Goal: Register for event/course: Sign up to attend an event or enroll in a course

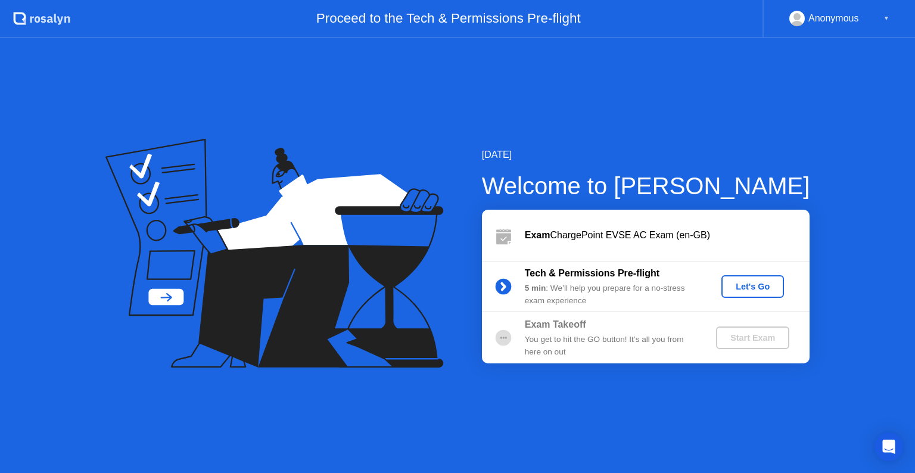
click at [755, 287] on div "Let's Go" at bounding box center [752, 287] width 53 height 10
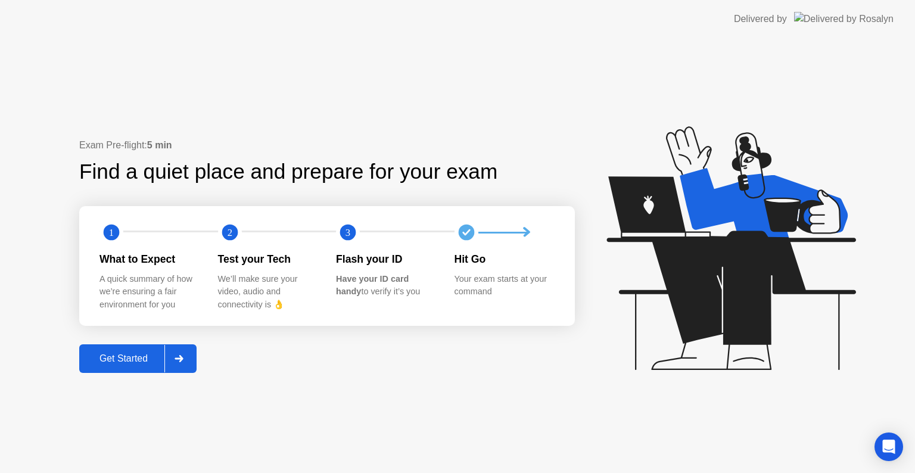
click at [144, 357] on div "Get Started" at bounding box center [124, 358] width 82 height 11
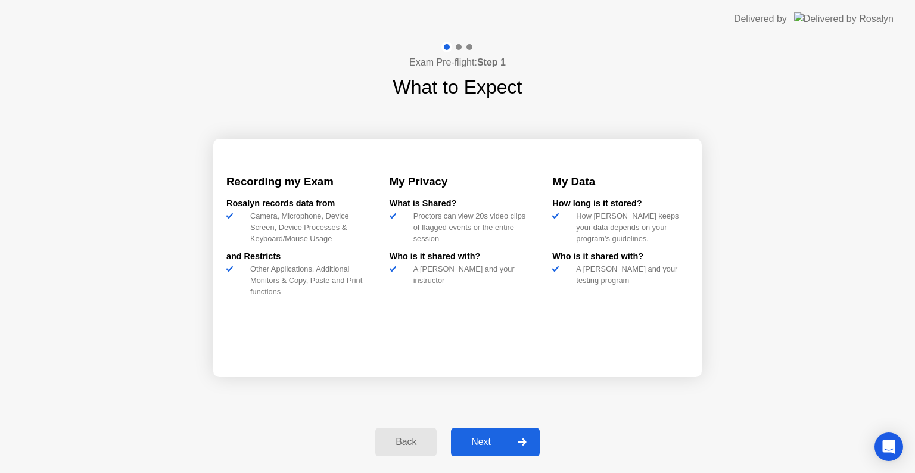
click at [473, 440] on div "Next" at bounding box center [481, 442] width 53 height 11
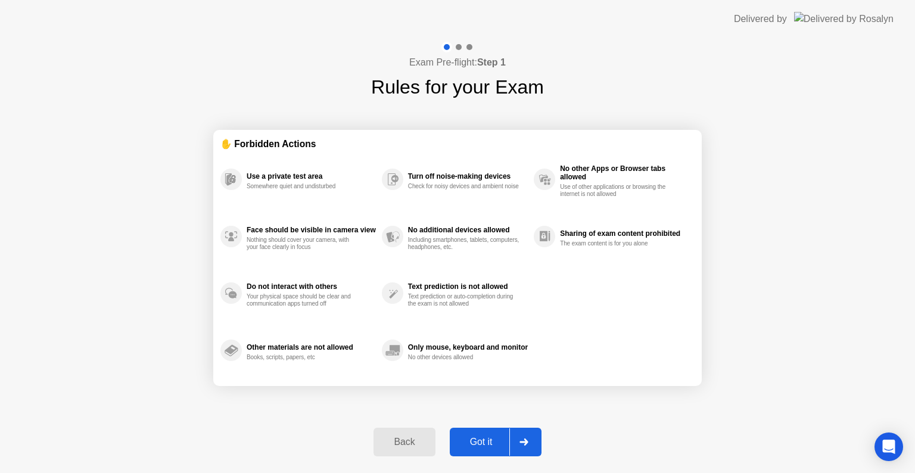
click at [473, 440] on div "Got it" at bounding box center [481, 442] width 56 height 11
select select "**********"
select select "*******"
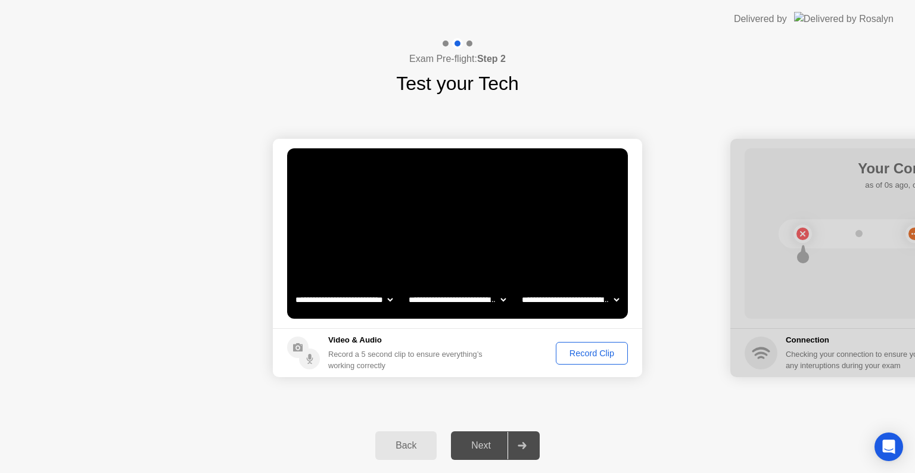
click at [586, 354] on div "Record Clip" at bounding box center [592, 354] width 64 height 10
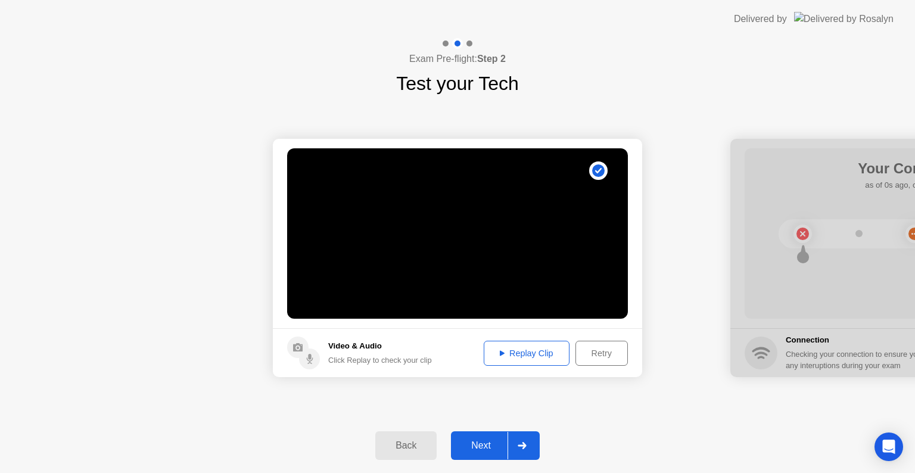
click at [482, 451] on div "Next" at bounding box center [481, 445] width 53 height 11
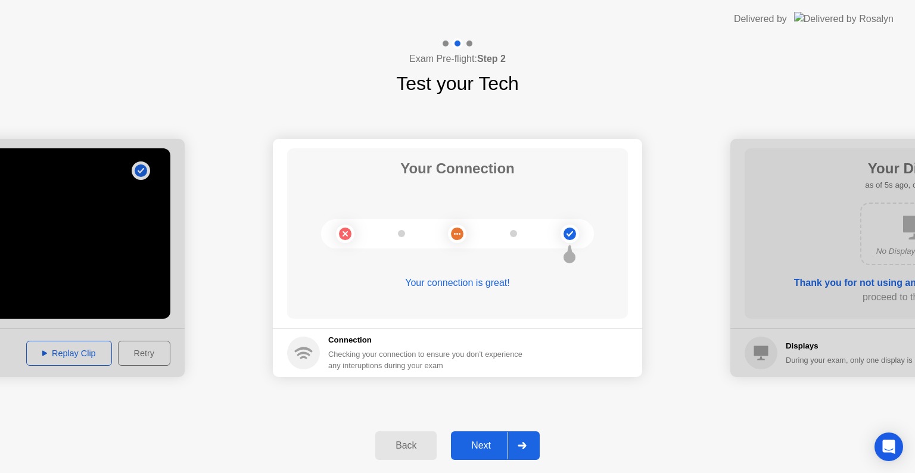
click at [482, 451] on div "Next" at bounding box center [481, 445] width 53 height 11
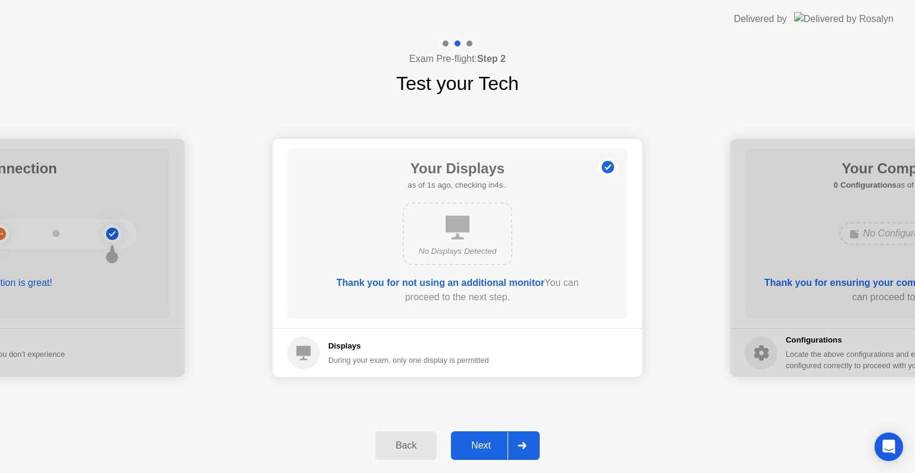
click at [482, 451] on div "Next" at bounding box center [481, 445] width 53 height 11
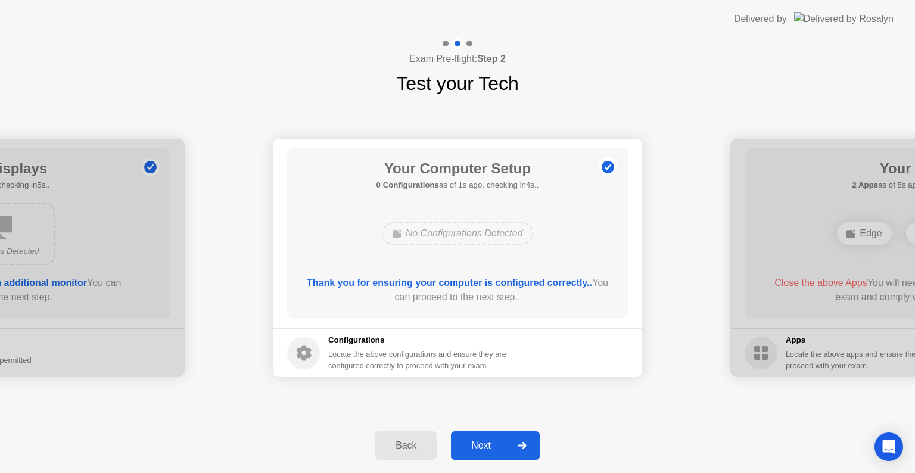
click at [482, 451] on div "Next" at bounding box center [481, 445] width 53 height 11
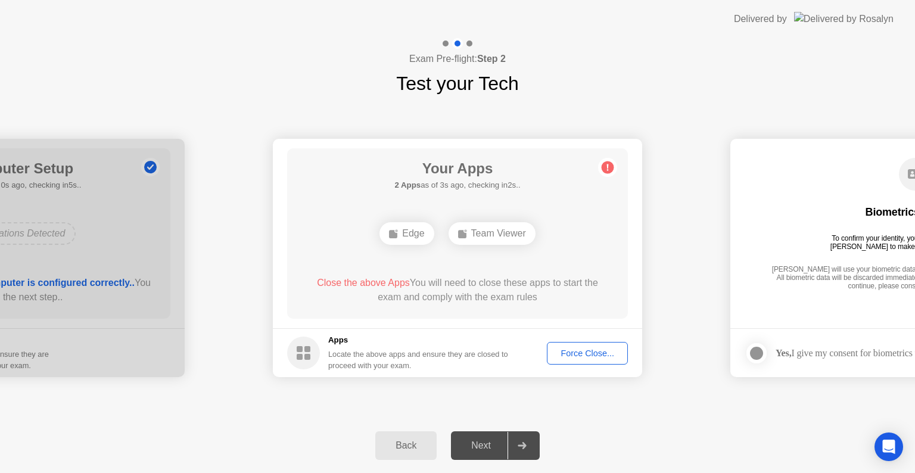
click at [586, 349] on div "Force Close..." at bounding box center [587, 354] width 73 height 10
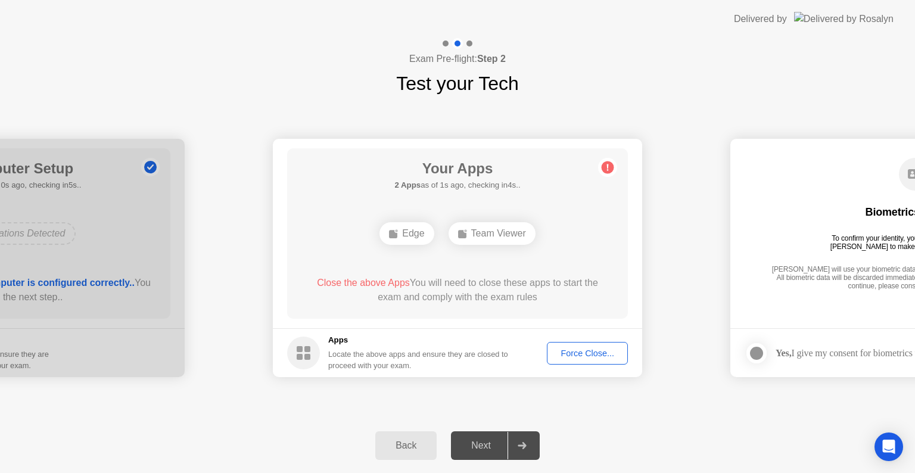
click at [489, 232] on div "Team Viewer" at bounding box center [492, 233] width 87 height 23
click at [581, 349] on div "Force Close..." at bounding box center [587, 354] width 73 height 10
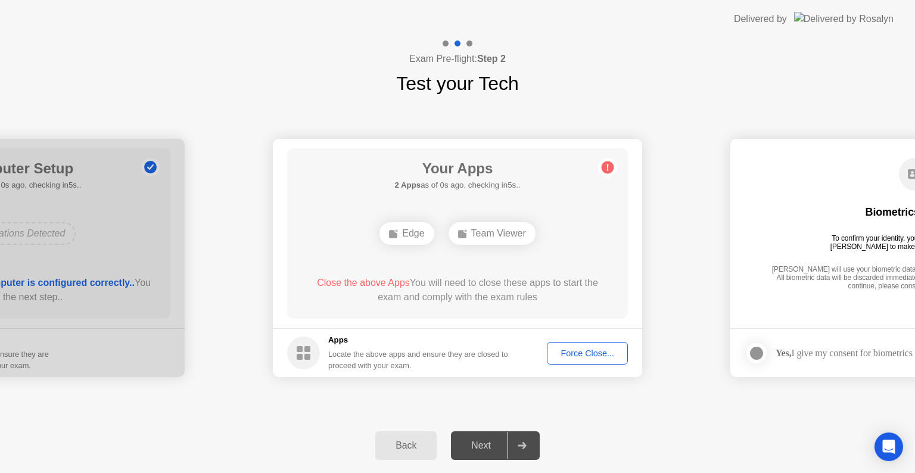
click at [596, 432] on div "Back Next" at bounding box center [457, 445] width 915 height 55
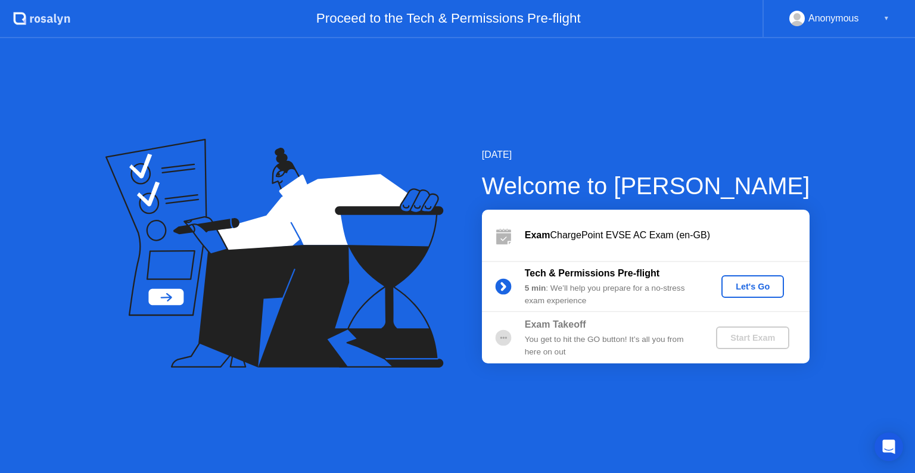
click at [755, 284] on div "Let's Go" at bounding box center [752, 287] width 53 height 10
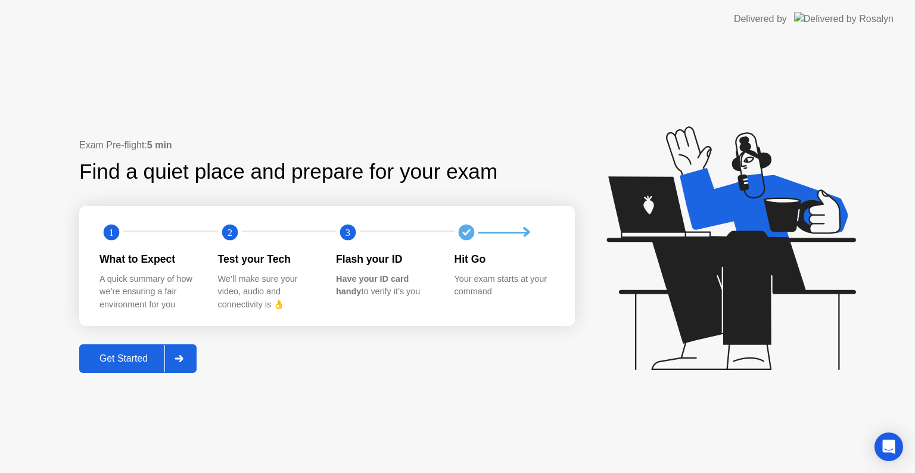
click at [111, 354] on div "Get Started" at bounding box center [124, 358] width 82 height 11
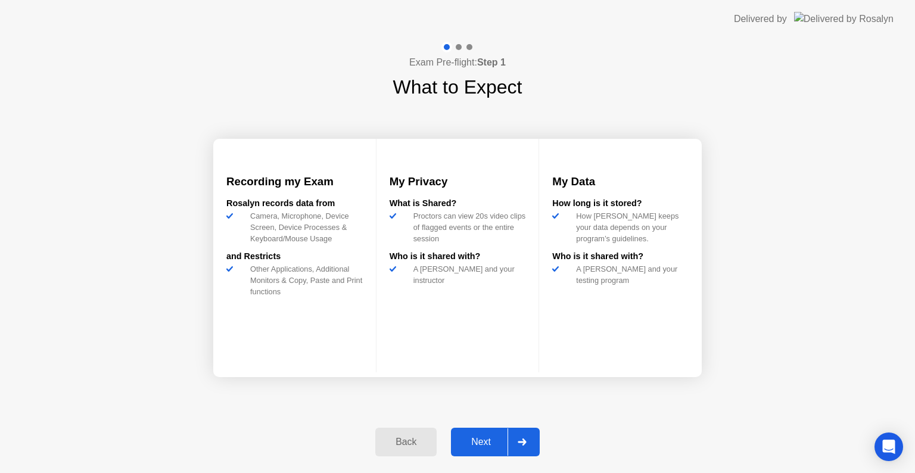
click at [471, 447] on div "Next" at bounding box center [481, 442] width 53 height 11
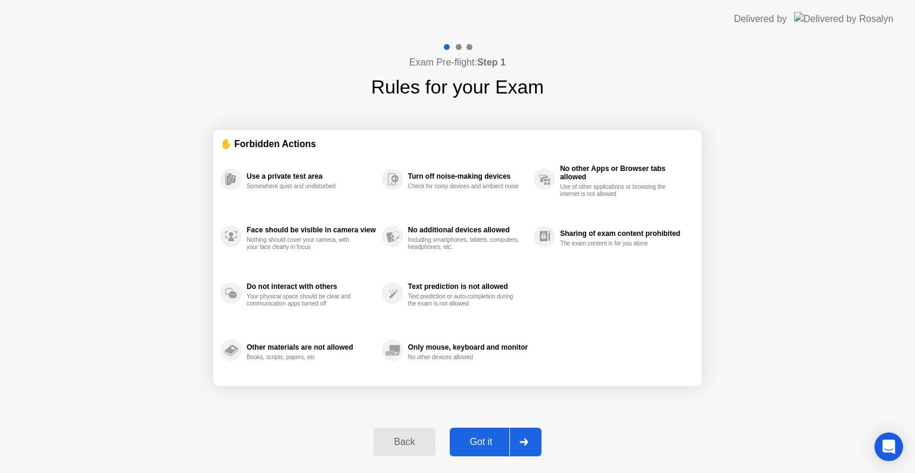
click at [471, 447] on div "Got it" at bounding box center [481, 442] width 56 height 11
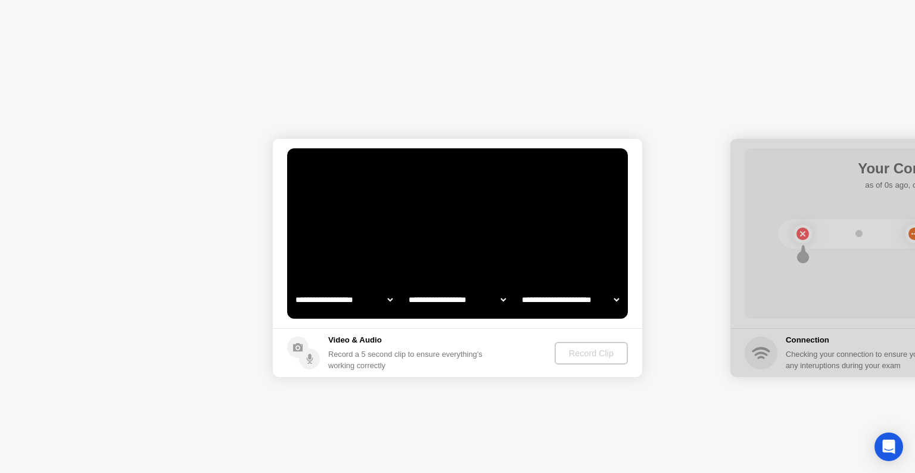
select select "**********"
select select "*******"
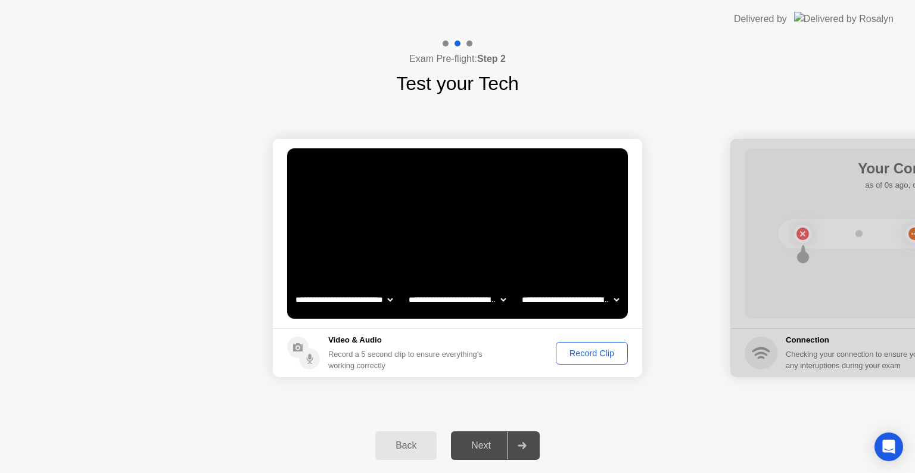
click at [592, 350] on div "Record Clip" at bounding box center [592, 354] width 64 height 10
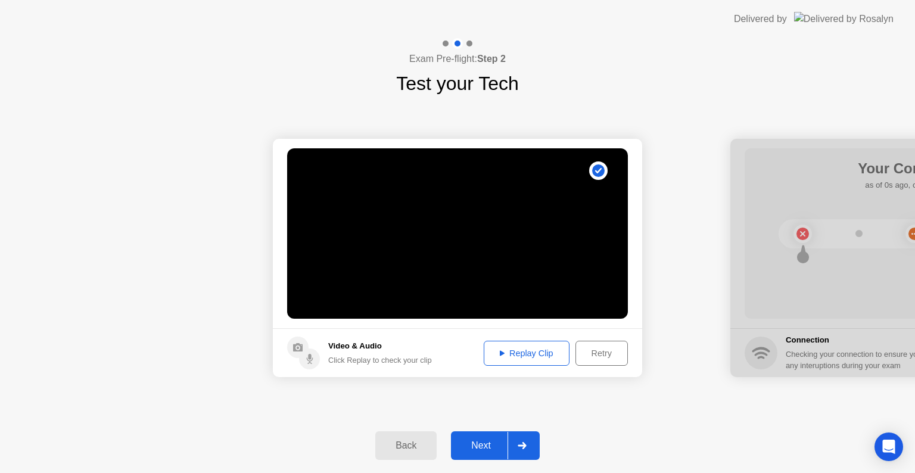
click at [492, 442] on div "Next" at bounding box center [481, 445] width 53 height 11
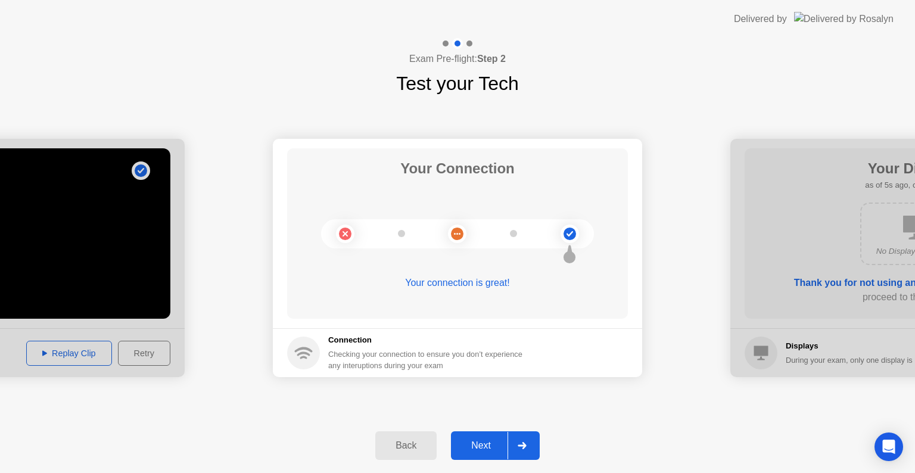
click at [492, 442] on div "Next" at bounding box center [481, 445] width 53 height 11
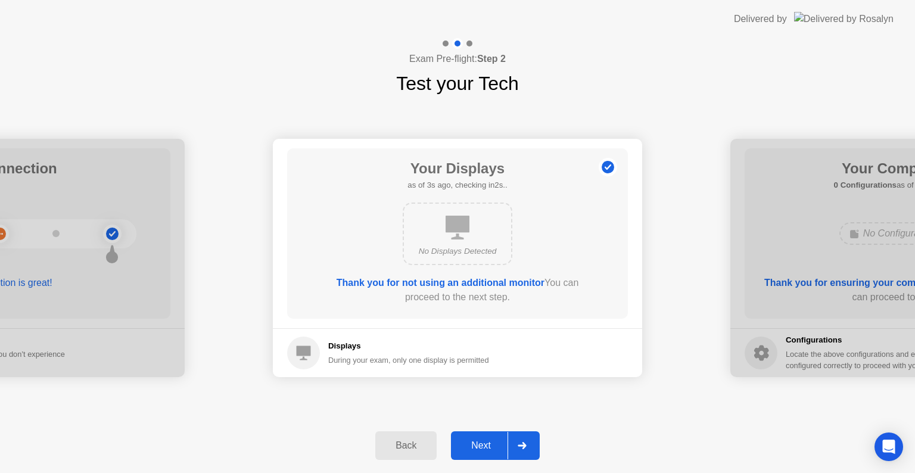
click at [474, 444] on div "Next" at bounding box center [481, 445] width 53 height 11
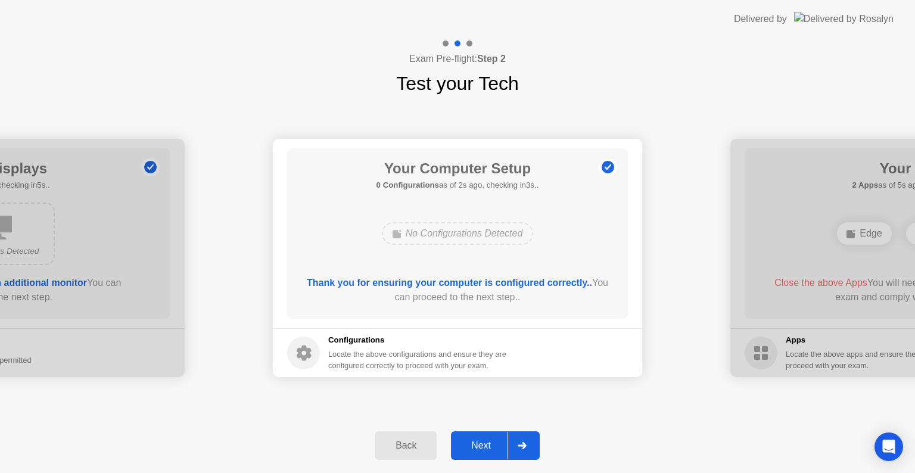
click at [474, 444] on div "Next" at bounding box center [481, 445] width 53 height 11
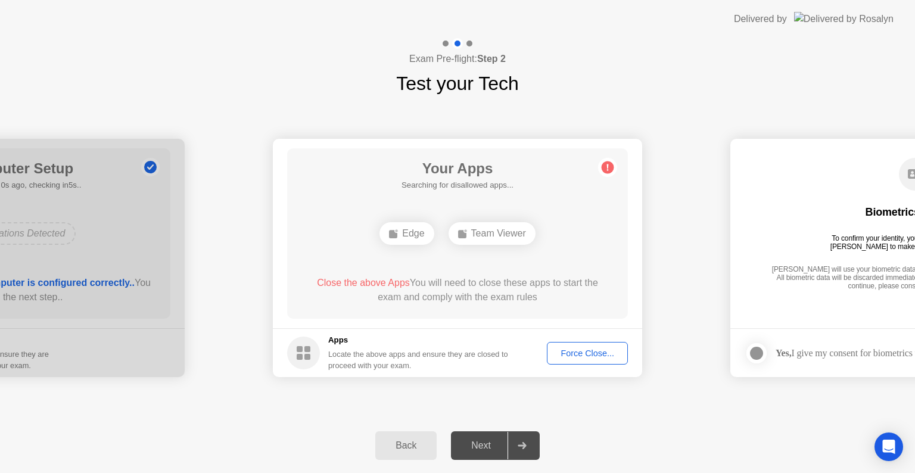
click at [583, 353] on div "Force Close..." at bounding box center [587, 354] width 73 height 10
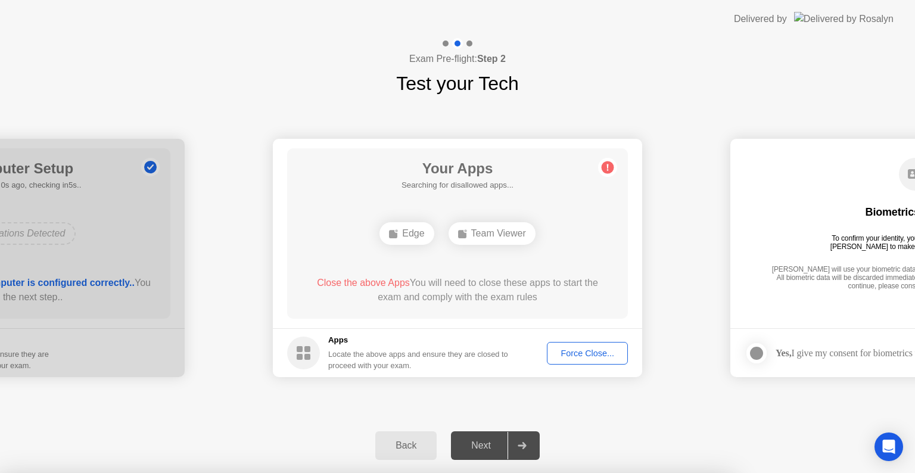
click at [482, 472] on div at bounding box center [457, 473] width 915 height 0
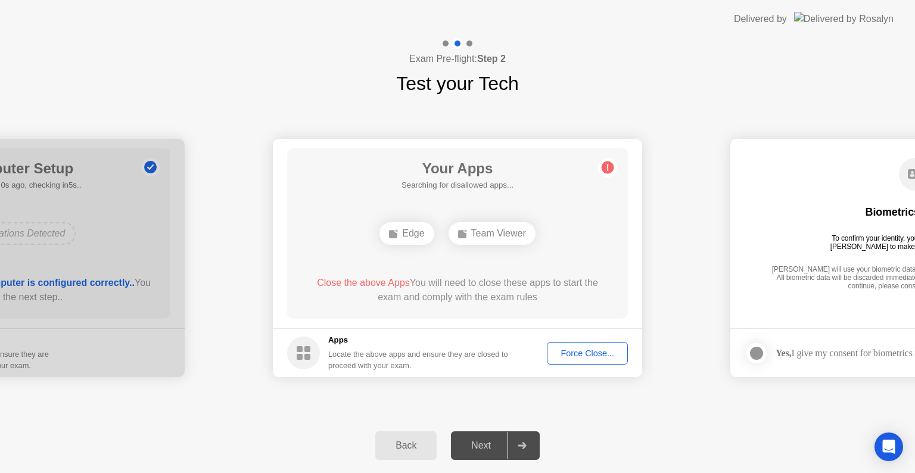
click at [586, 352] on div "Force Close..." at bounding box center [587, 354] width 73 height 10
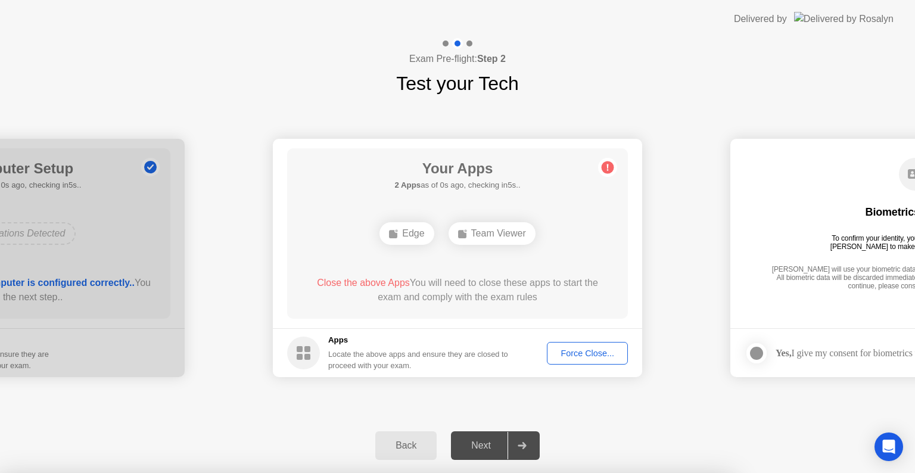
click at [689, 472] on div at bounding box center [457, 473] width 915 height 0
click at [685, 472] on div at bounding box center [457, 473] width 915 height 0
click at [757, 472] on div at bounding box center [457, 473] width 915 height 0
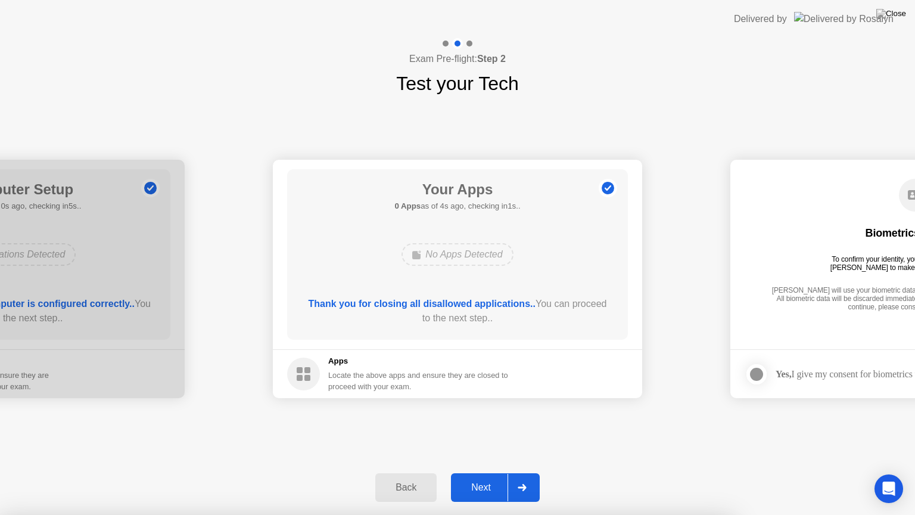
click at [480, 472] on div "Next" at bounding box center [481, 487] width 53 height 11
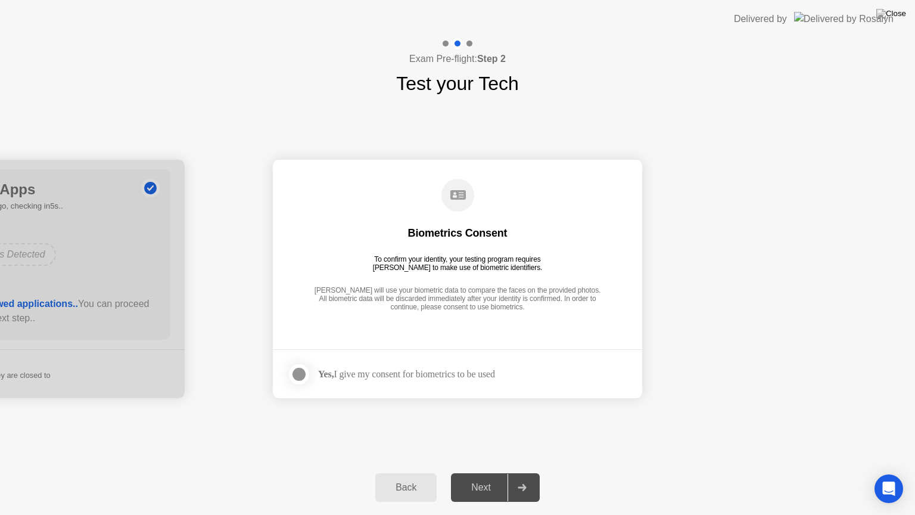
click at [297, 369] on div at bounding box center [299, 374] width 14 height 14
click at [483, 472] on div "Next" at bounding box center [481, 487] width 53 height 11
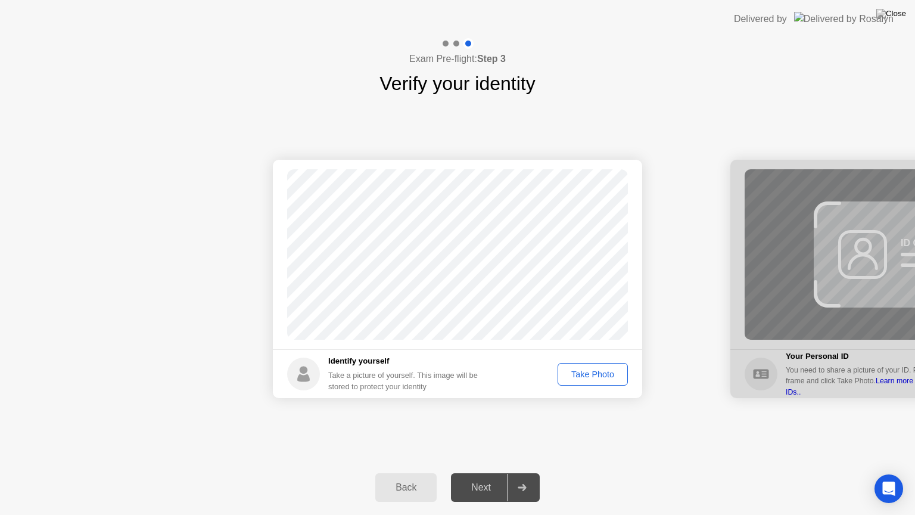
click at [592, 373] on div "Take Photo" at bounding box center [593, 374] width 62 height 10
click at [483, 472] on div "Next" at bounding box center [481, 487] width 53 height 11
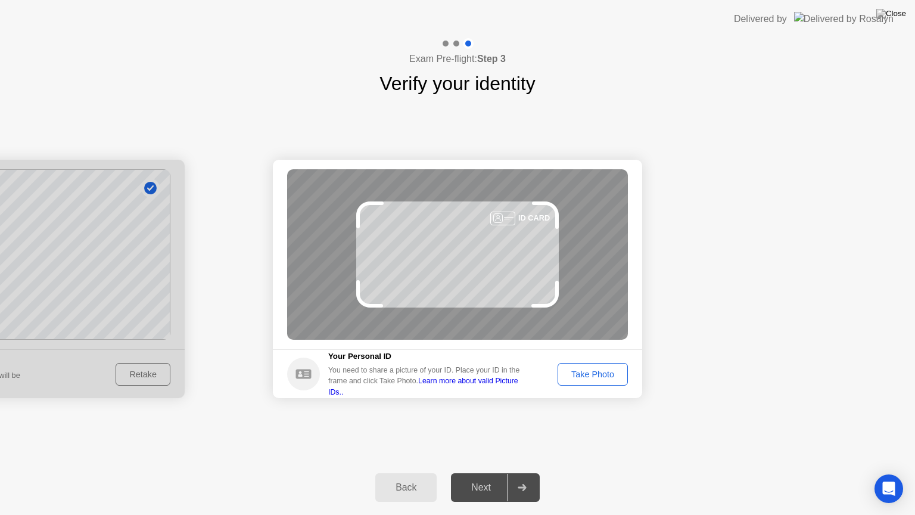
click at [595, 369] on div "Take Photo" at bounding box center [593, 374] width 62 height 10
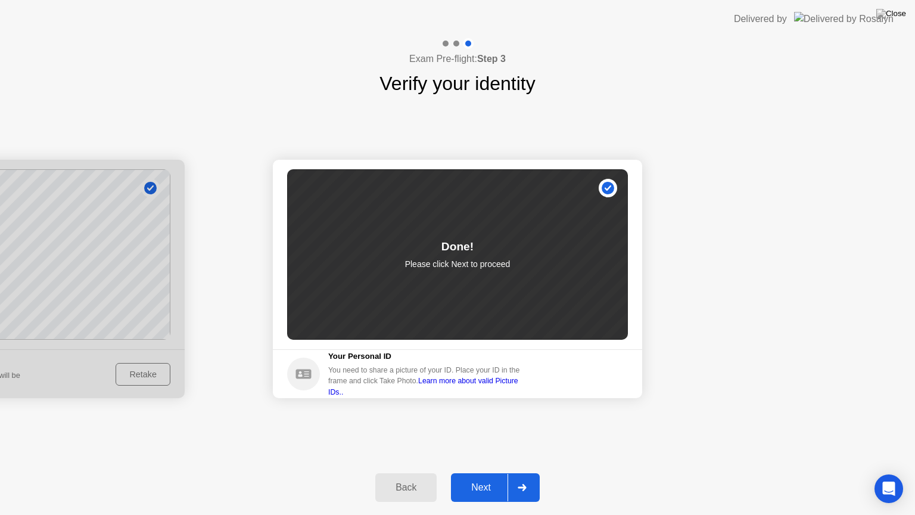
click at [483, 472] on div "Next" at bounding box center [481, 487] width 53 height 11
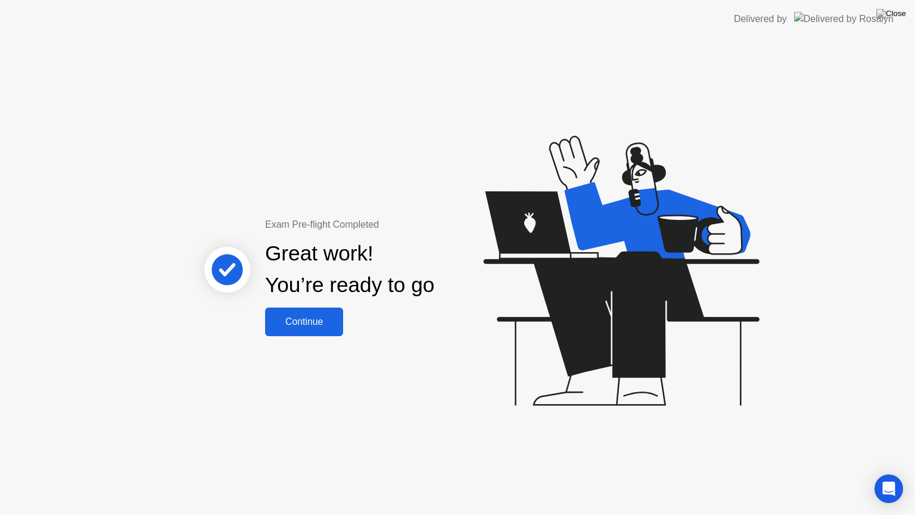
click at [310, 316] on div "Continue" at bounding box center [304, 321] width 71 height 11
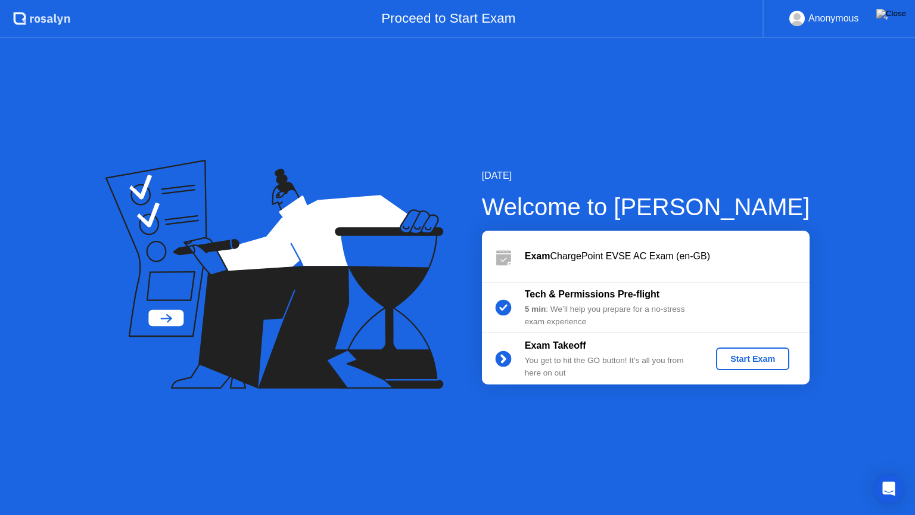
click at [731, 362] on div "Start Exam" at bounding box center [753, 359] width 64 height 10
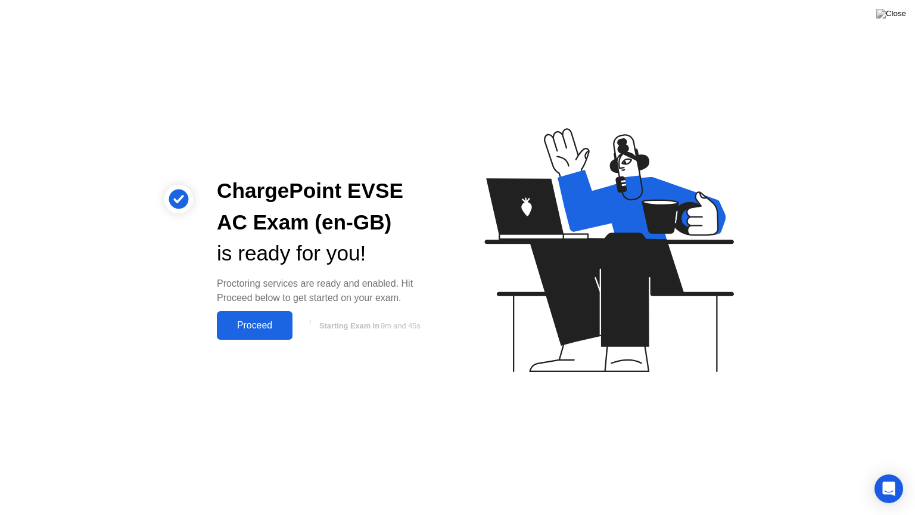
click at [246, 325] on div "Proceed" at bounding box center [254, 325] width 69 height 11
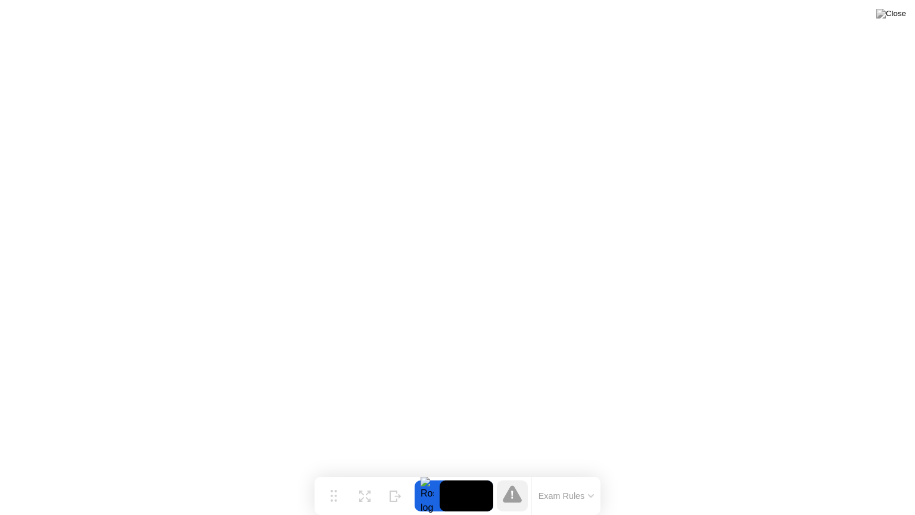
click at [584, 472] on button "Exam Rules" at bounding box center [566, 495] width 63 height 11
